Goal: Task Accomplishment & Management: Complete application form

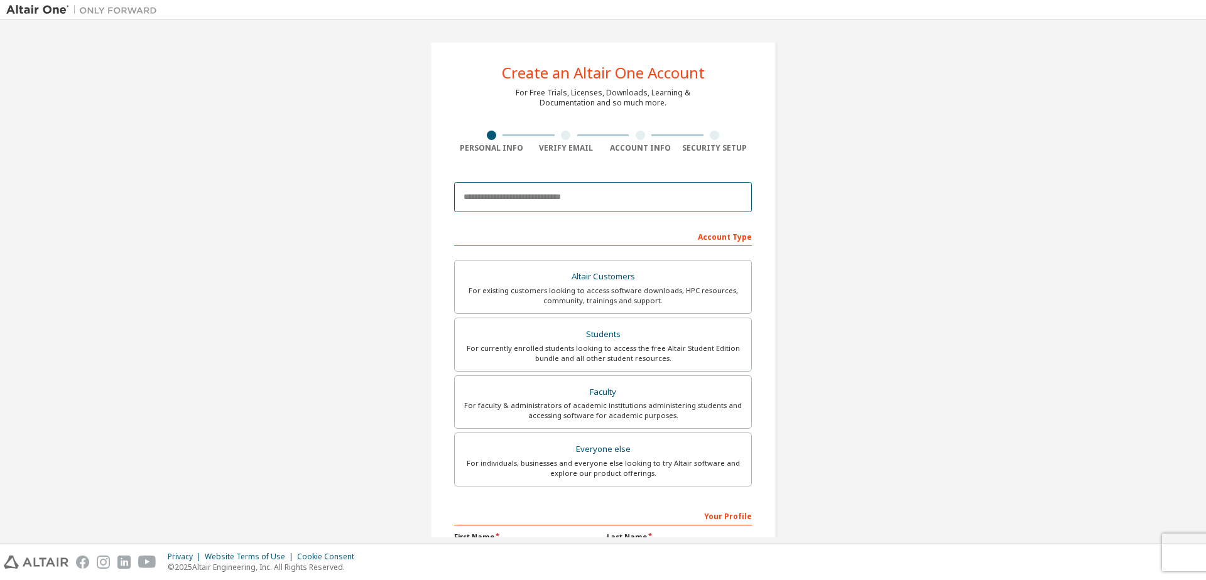
click at [549, 191] on input "email" at bounding box center [603, 197] width 298 height 30
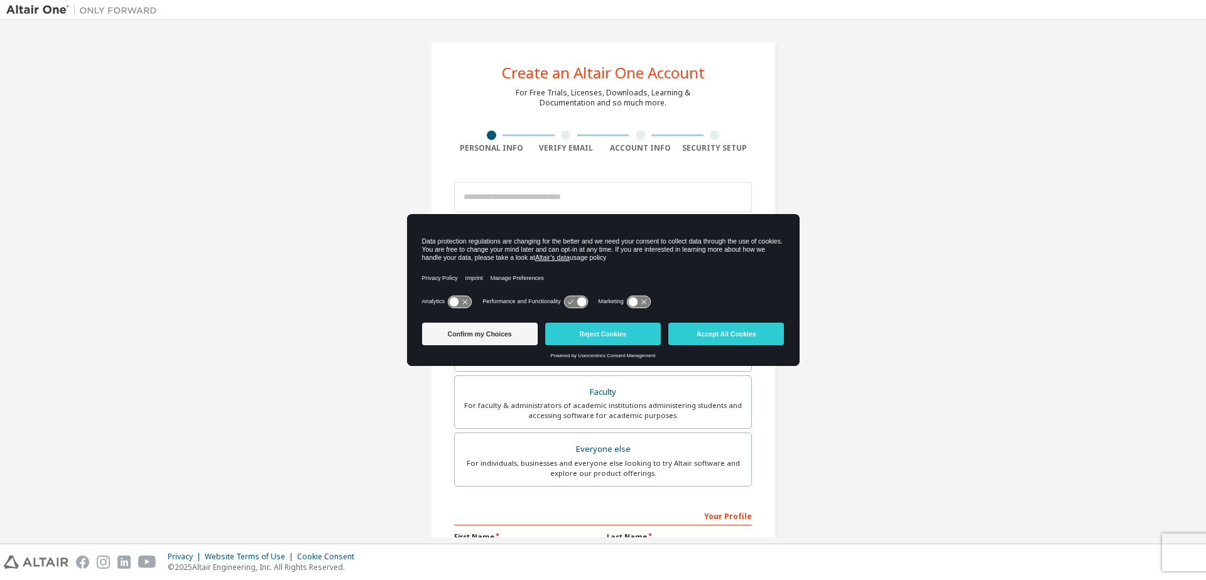
click at [458, 299] on icon at bounding box center [459, 302] width 23 height 12
click at [570, 302] on icon at bounding box center [575, 302] width 23 height 12
click at [634, 303] on icon at bounding box center [632, 301] width 9 height 9
click at [690, 332] on button "Accept All Cookies" at bounding box center [726, 334] width 116 height 23
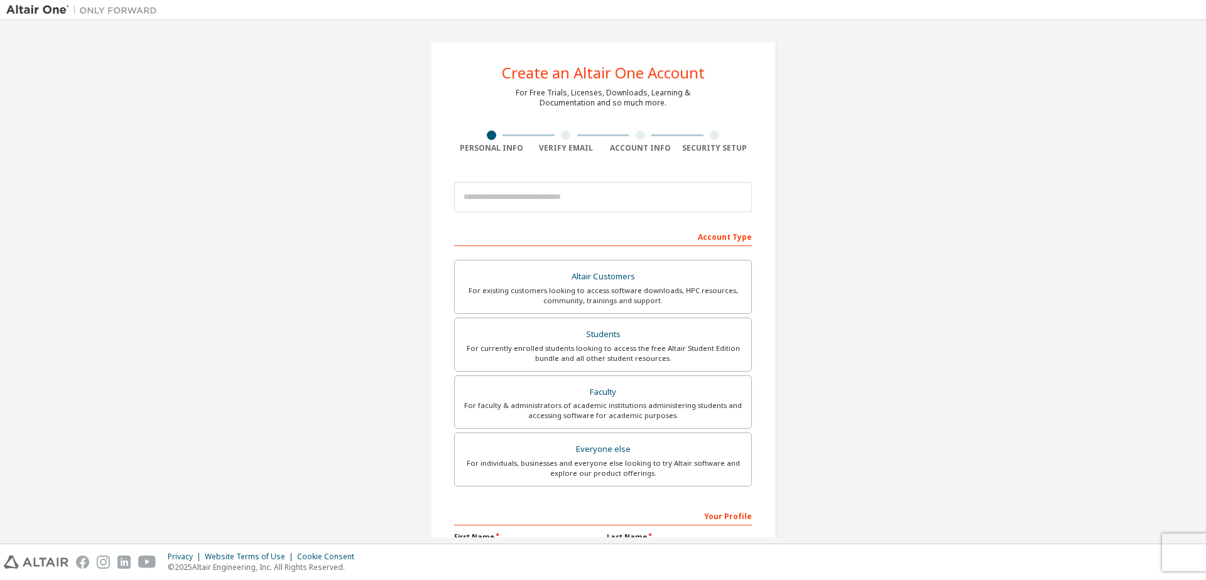
click at [580, 214] on div at bounding box center [603, 197] width 298 height 43
click at [564, 193] on input "email" at bounding box center [603, 197] width 298 height 30
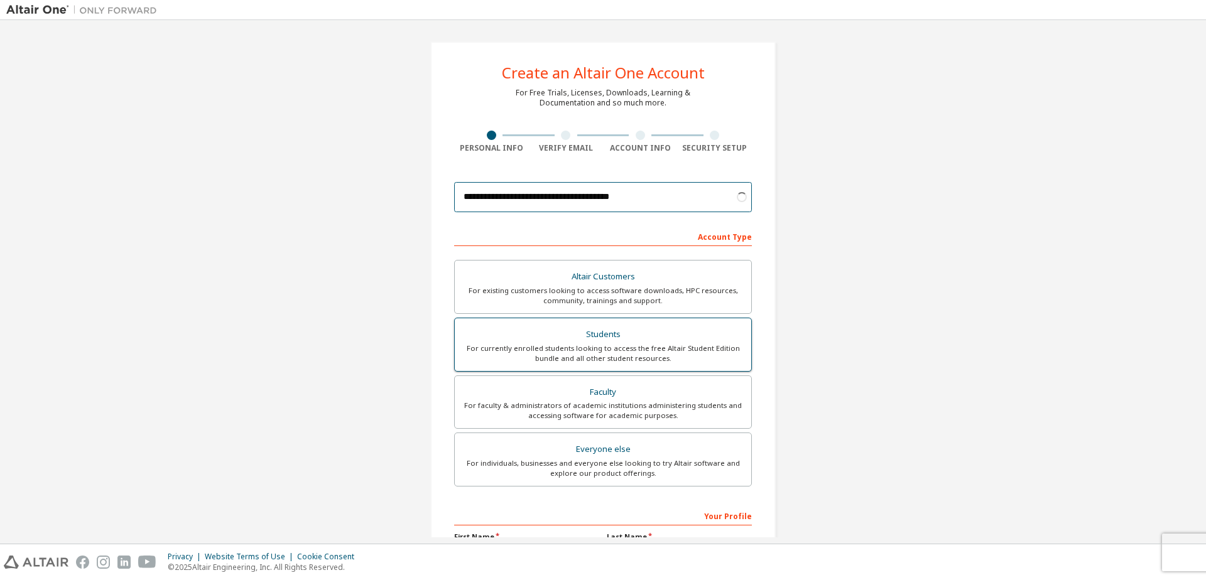
type input "**********"
click at [629, 345] on div "For currently enrolled students looking to access the free Altair Student Editi…" at bounding box center [602, 354] width 281 height 20
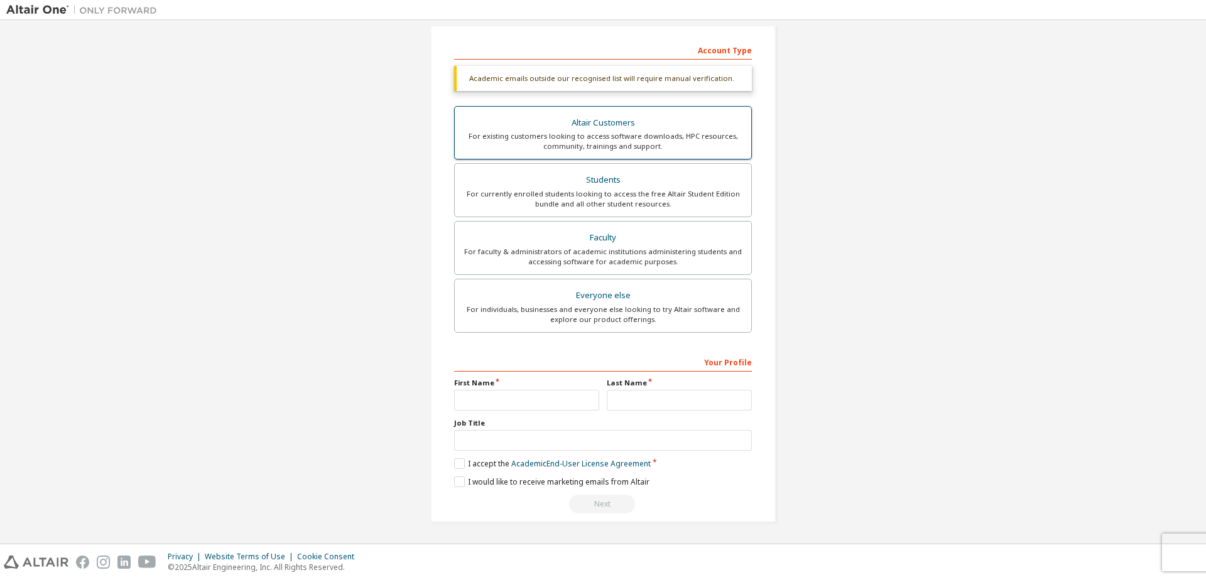
scroll to position [185, 0]
click at [544, 392] on input "text" at bounding box center [526, 401] width 145 height 21
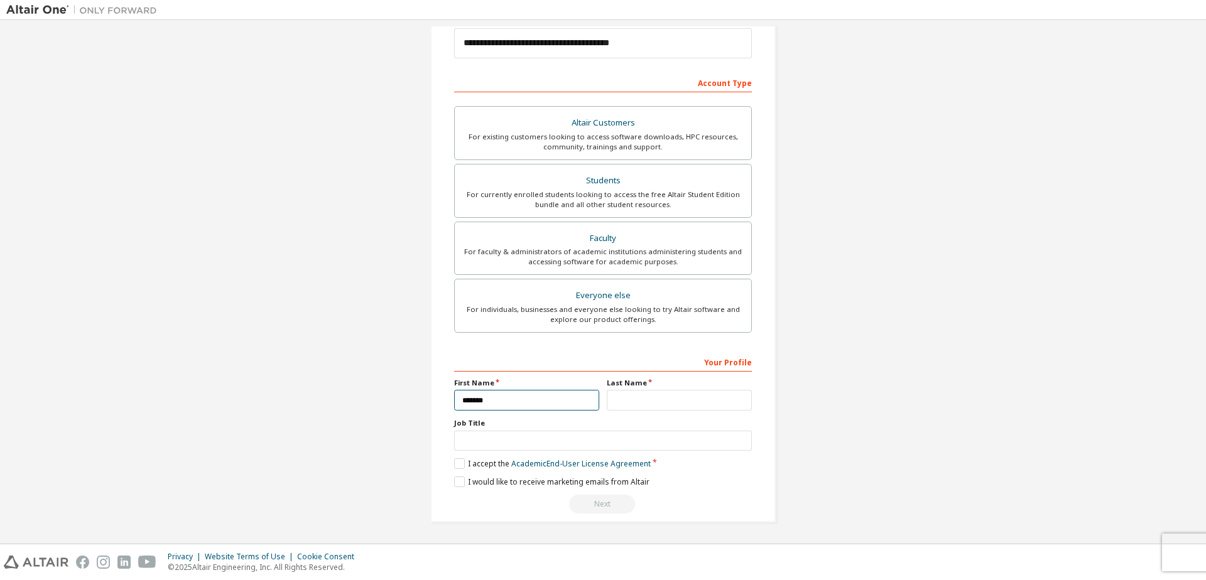
type input "*******"
click at [624, 396] on input "text" at bounding box center [679, 400] width 145 height 21
type input "**********"
click at [542, 432] on input "text" at bounding box center [603, 441] width 298 height 21
type input "*******"
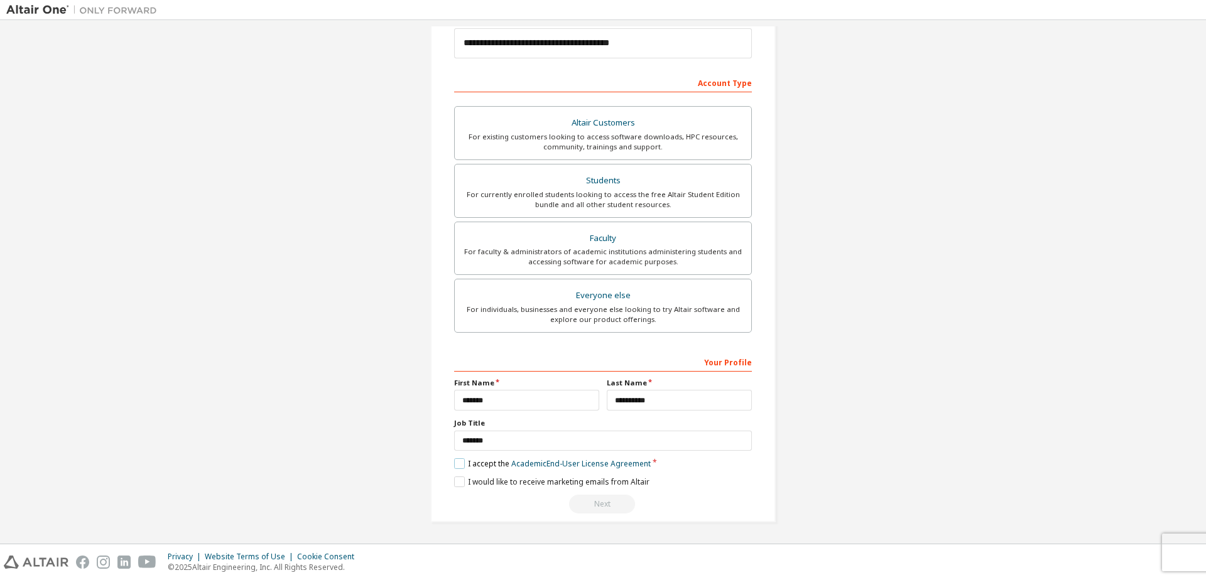
click at [496, 459] on label "I accept the Academic End-User License Agreement" at bounding box center [552, 464] width 197 height 11
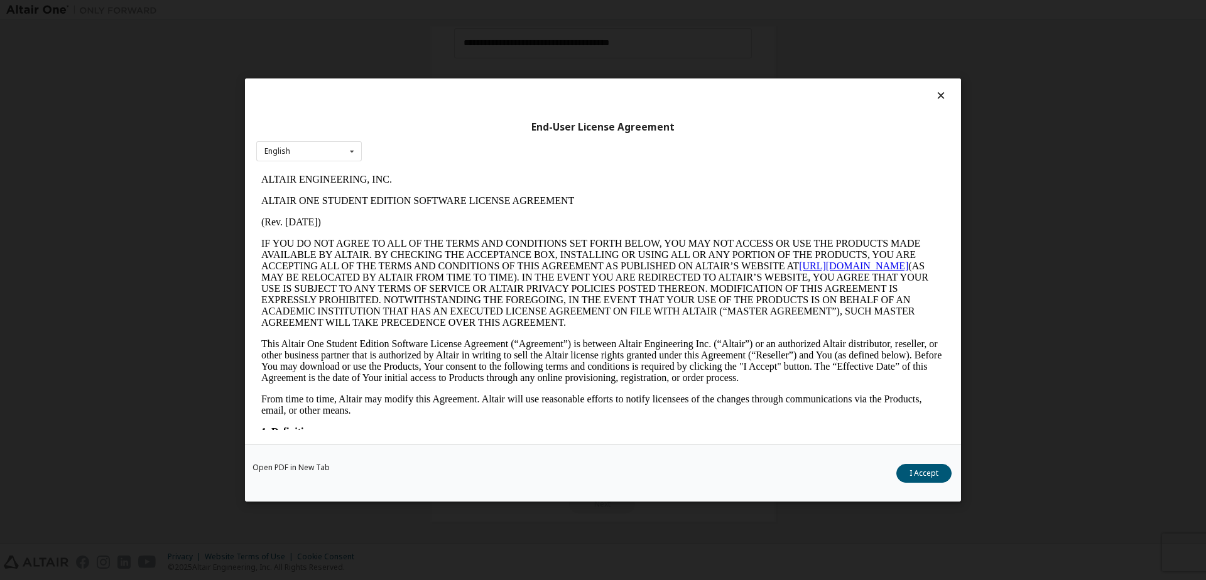
scroll to position [0, 0]
click at [937, 476] on button "I Accept" at bounding box center [923, 473] width 55 height 19
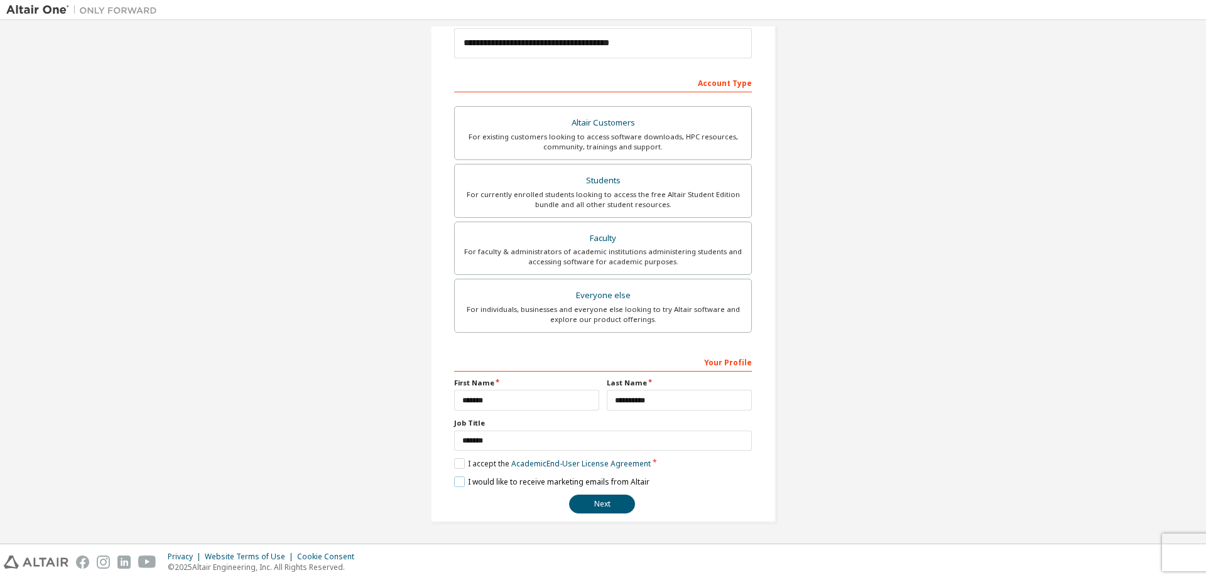
click at [532, 480] on label "I would like to receive marketing emails from Altair" at bounding box center [551, 482] width 195 height 11
click at [587, 498] on button "Next" at bounding box center [602, 504] width 66 height 19
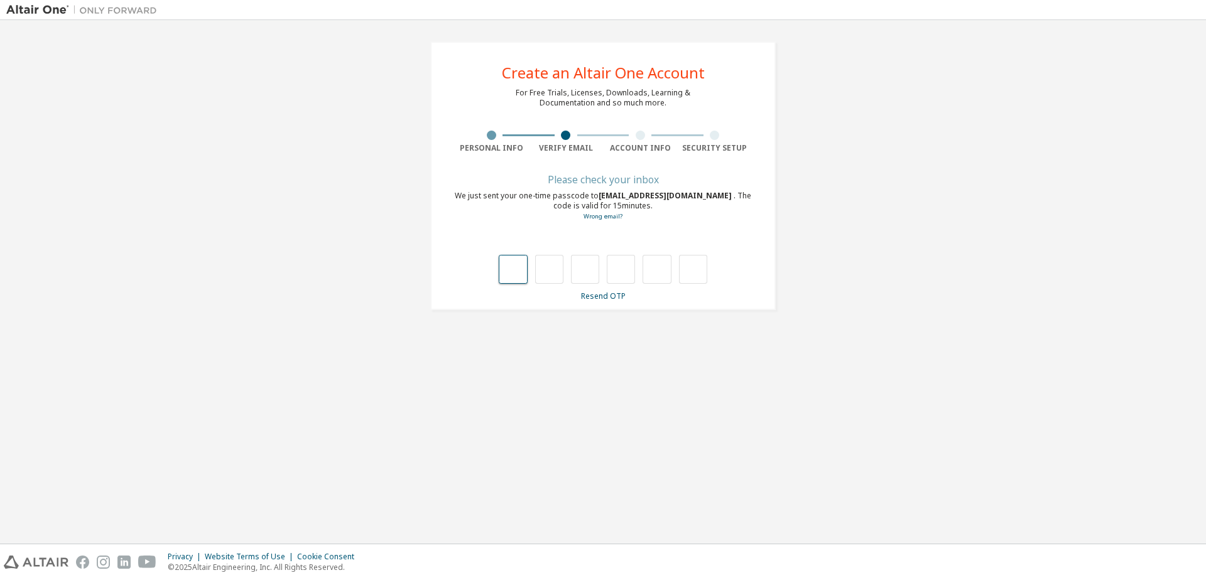
type input "*"
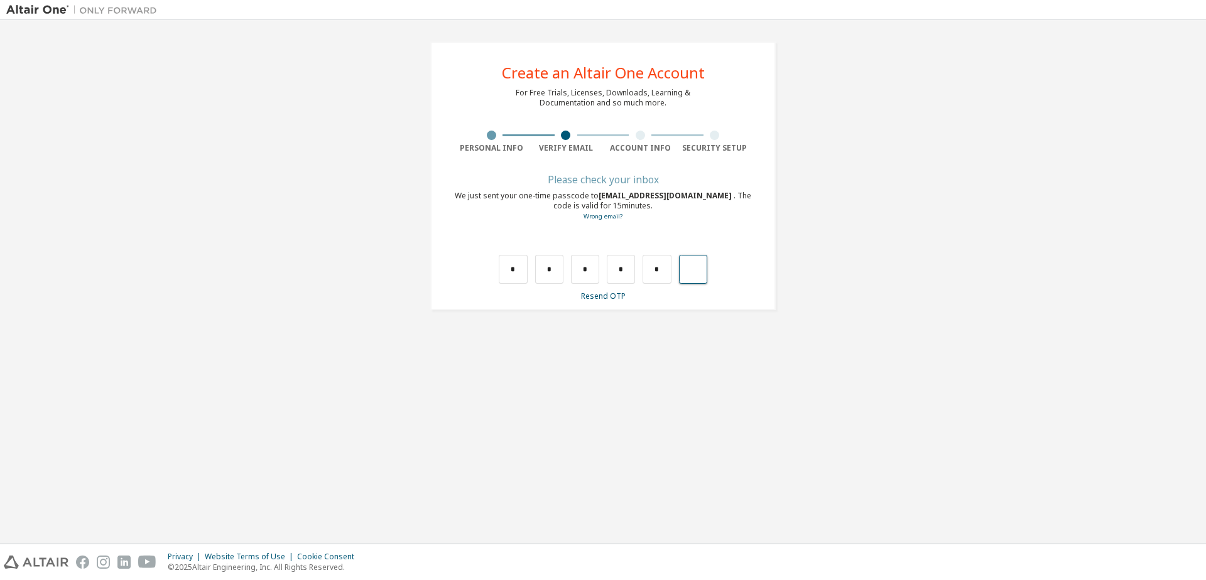
type input "*"
